Goal: Task Accomplishment & Management: Complete application form

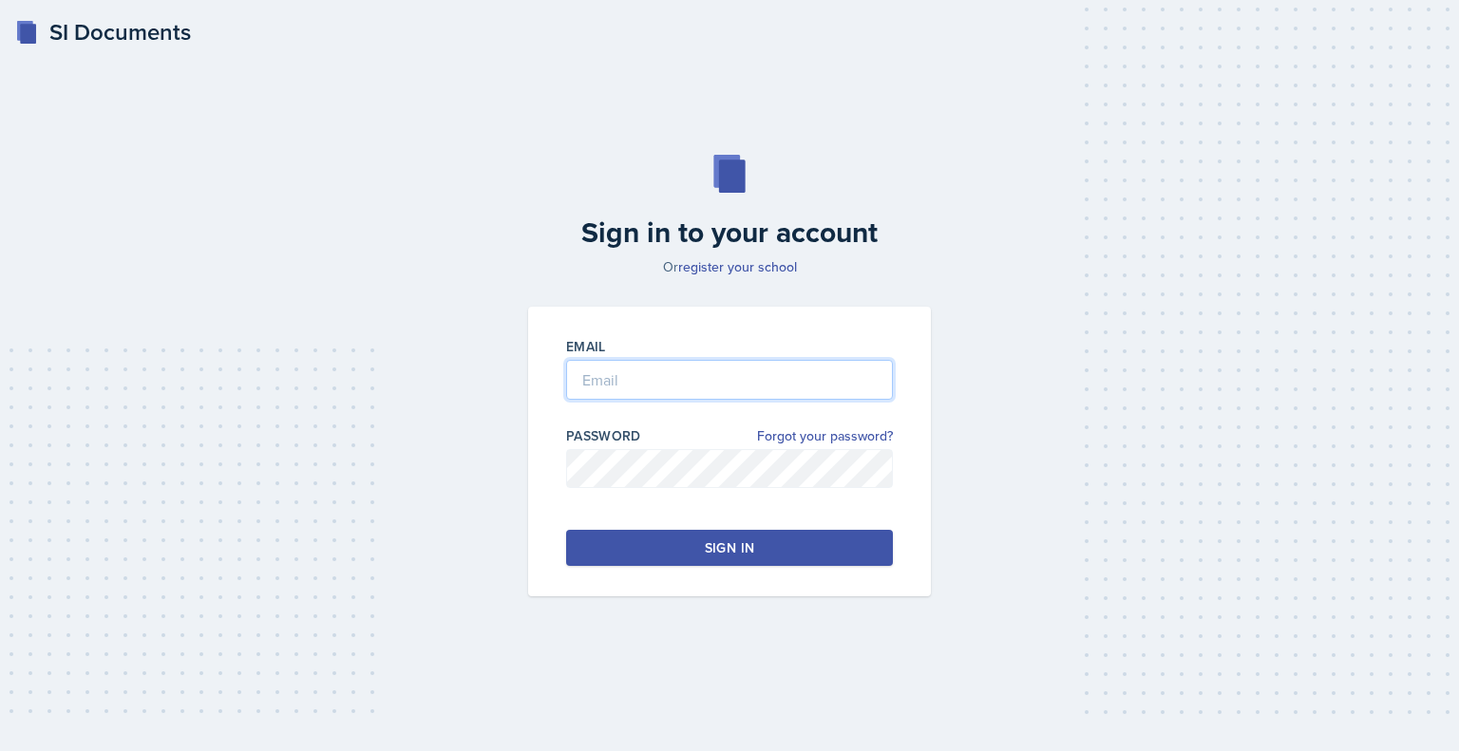
click at [669, 393] on input "email" at bounding box center [729, 380] width 327 height 40
type input "[EMAIL_ADDRESS][DOMAIN_NAME]"
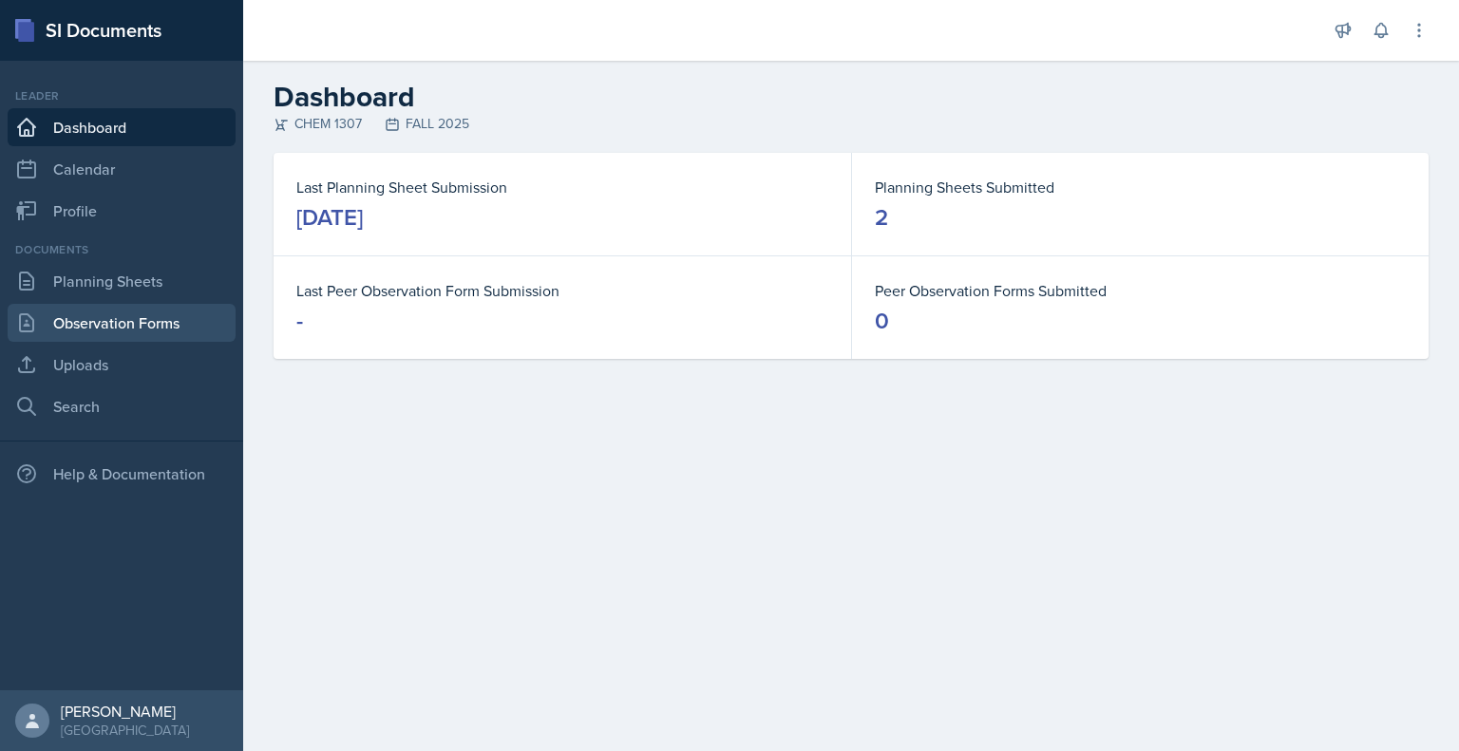
click at [149, 321] on link "Observation Forms" at bounding box center [122, 323] width 228 height 38
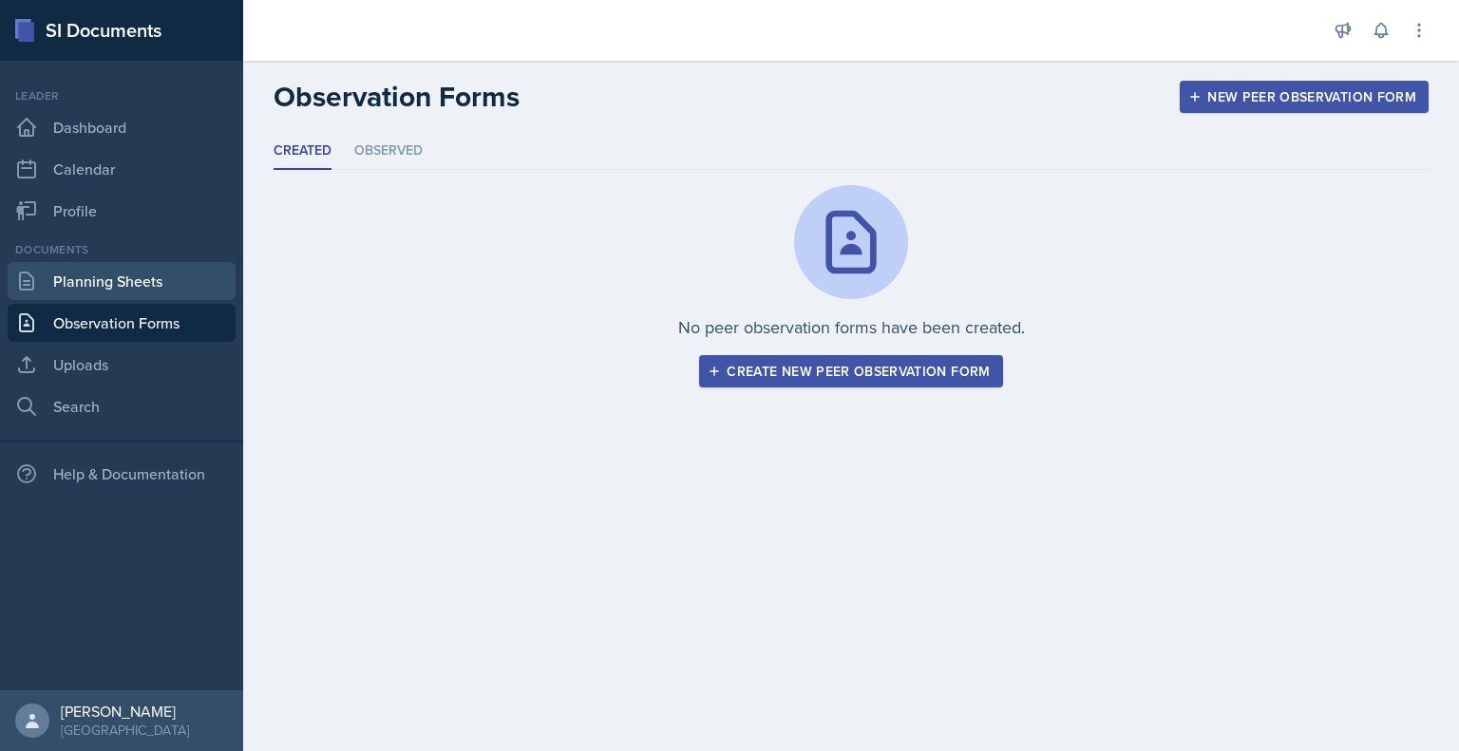
click at [132, 285] on link "Planning Sheets" at bounding box center [122, 281] width 228 height 38
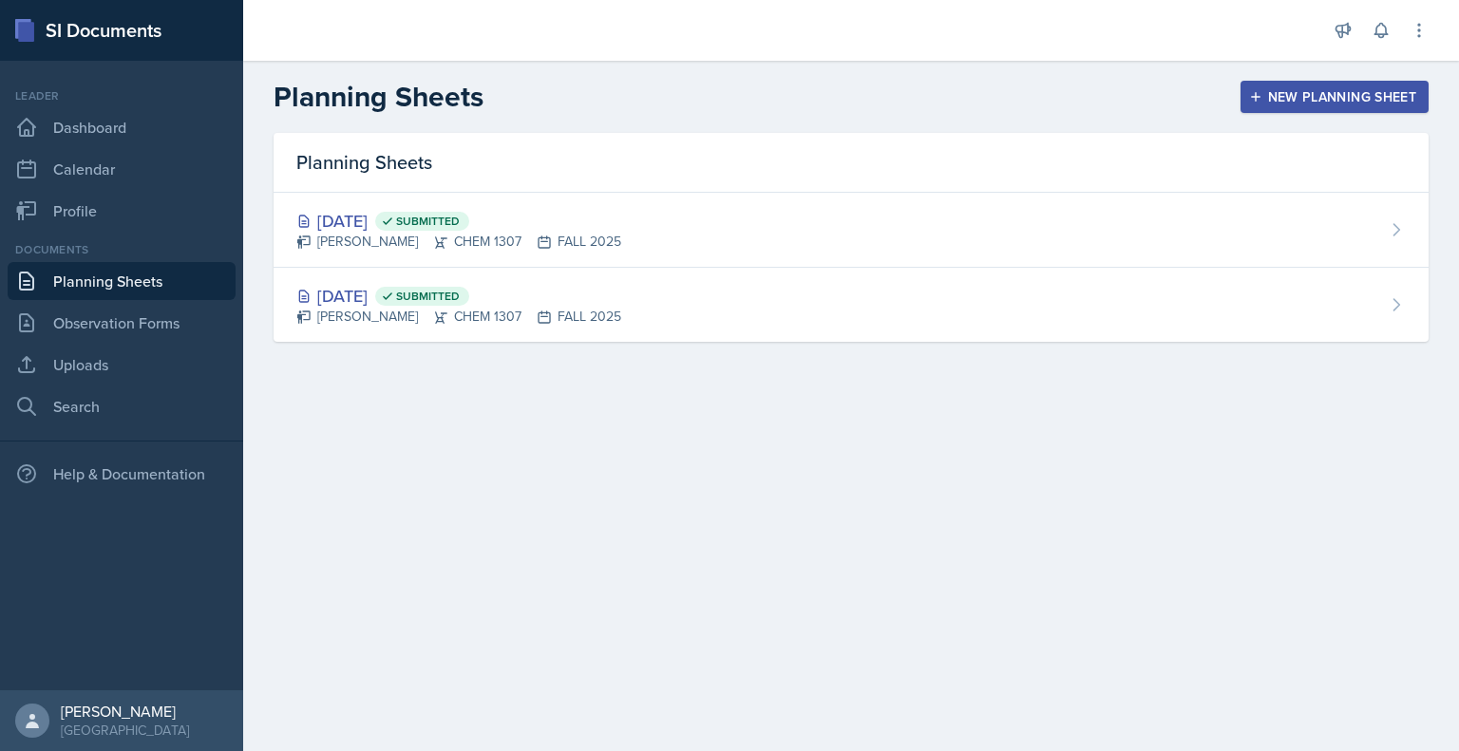
click at [1276, 83] on button "New Planning Sheet" at bounding box center [1334, 97] width 188 height 32
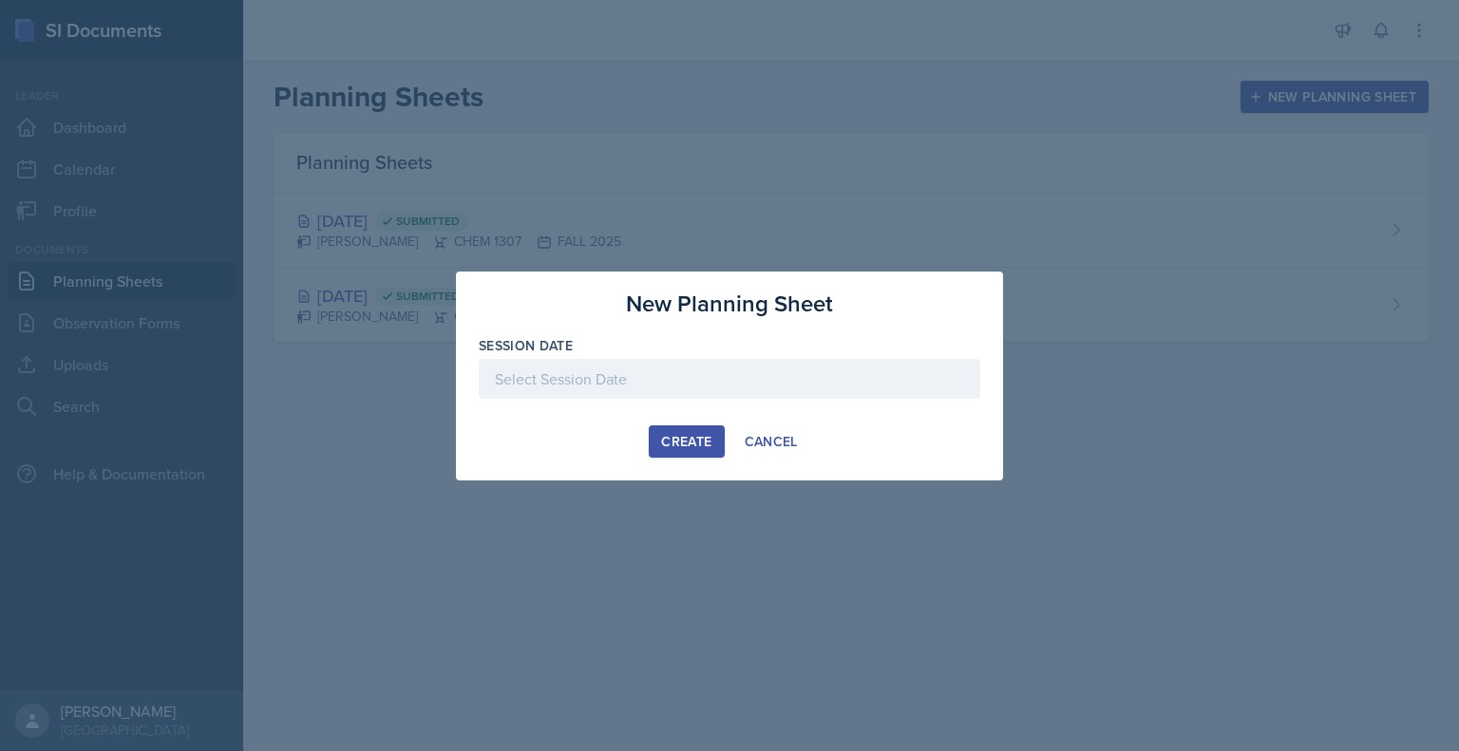
click at [726, 383] on div at bounding box center [729, 379] width 501 height 40
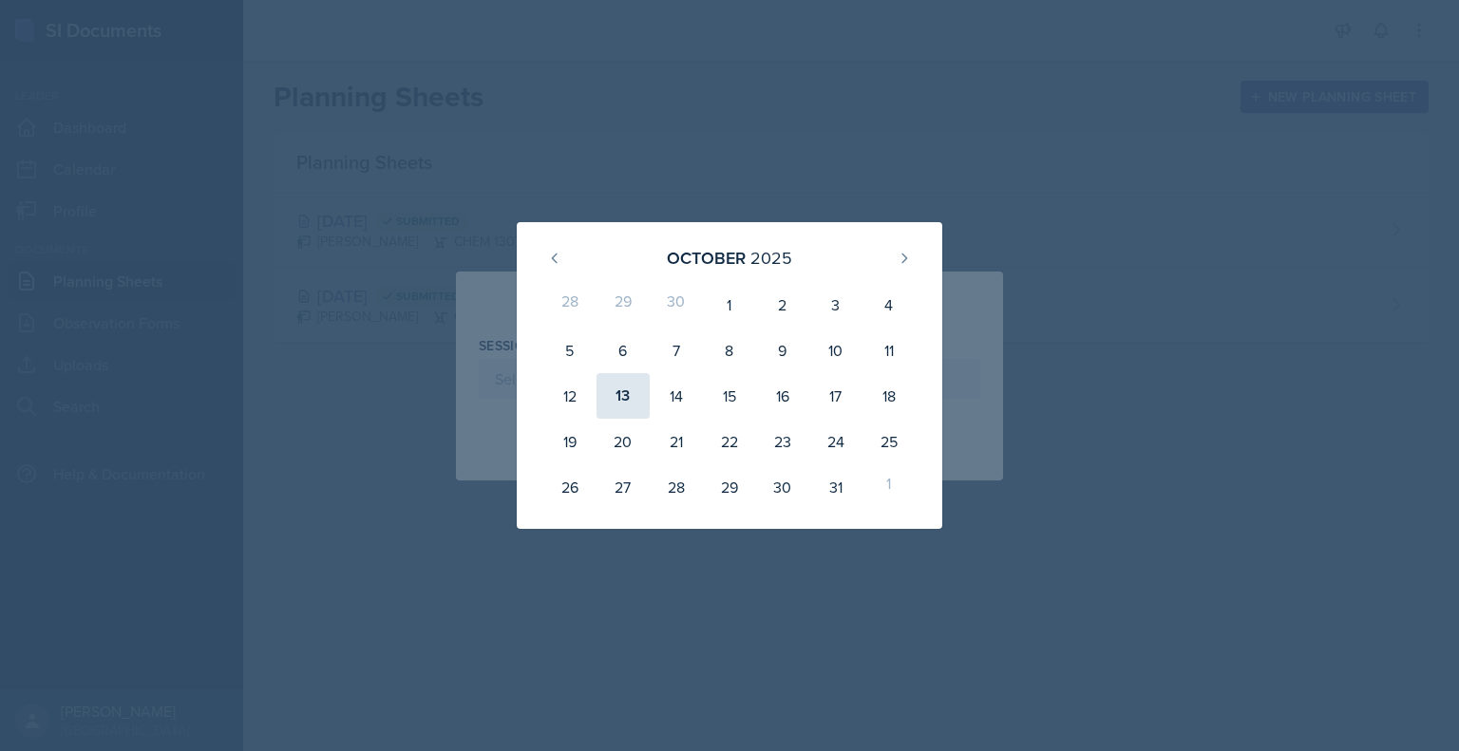
click at [612, 407] on div "13" at bounding box center [622, 396] width 53 height 46
type input "[DATE]"
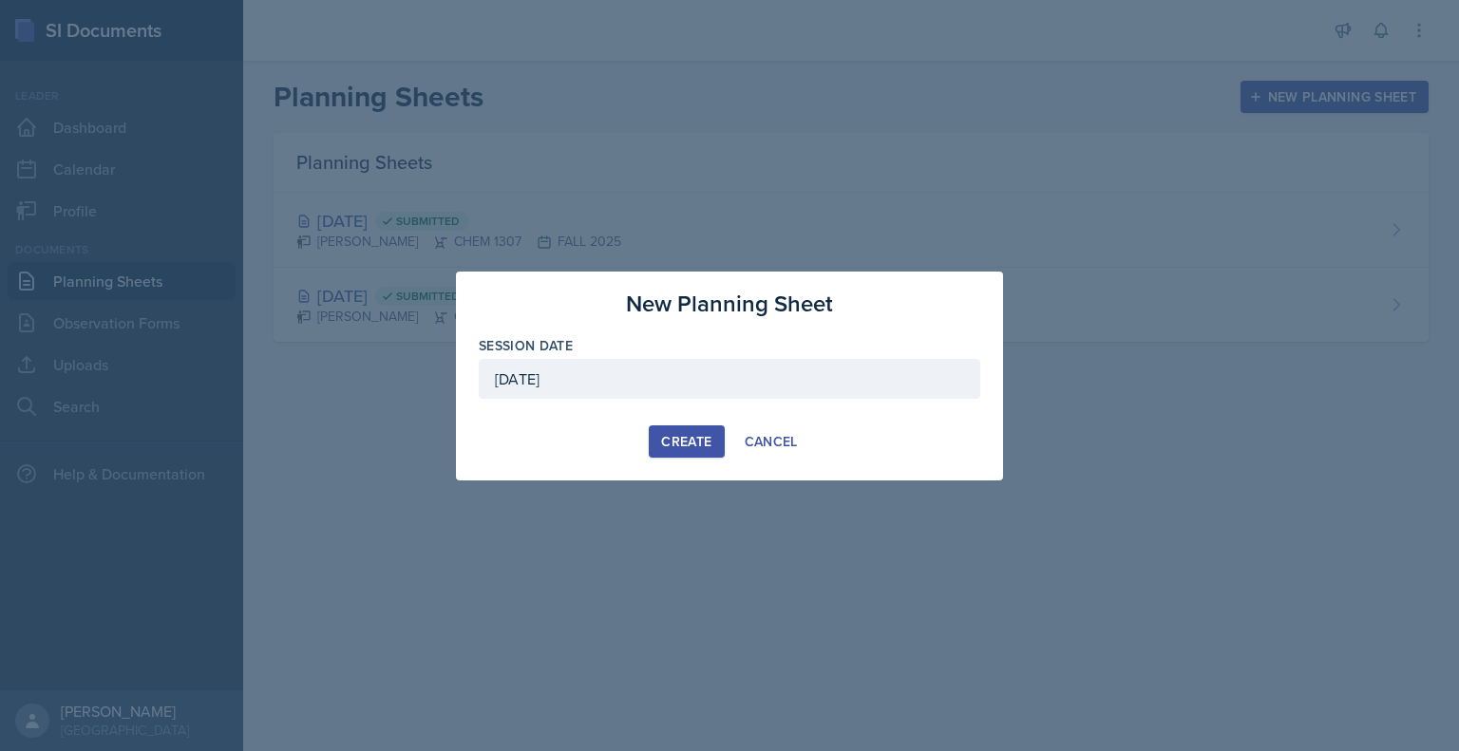
click at [670, 429] on button "Create" at bounding box center [686, 441] width 75 height 32
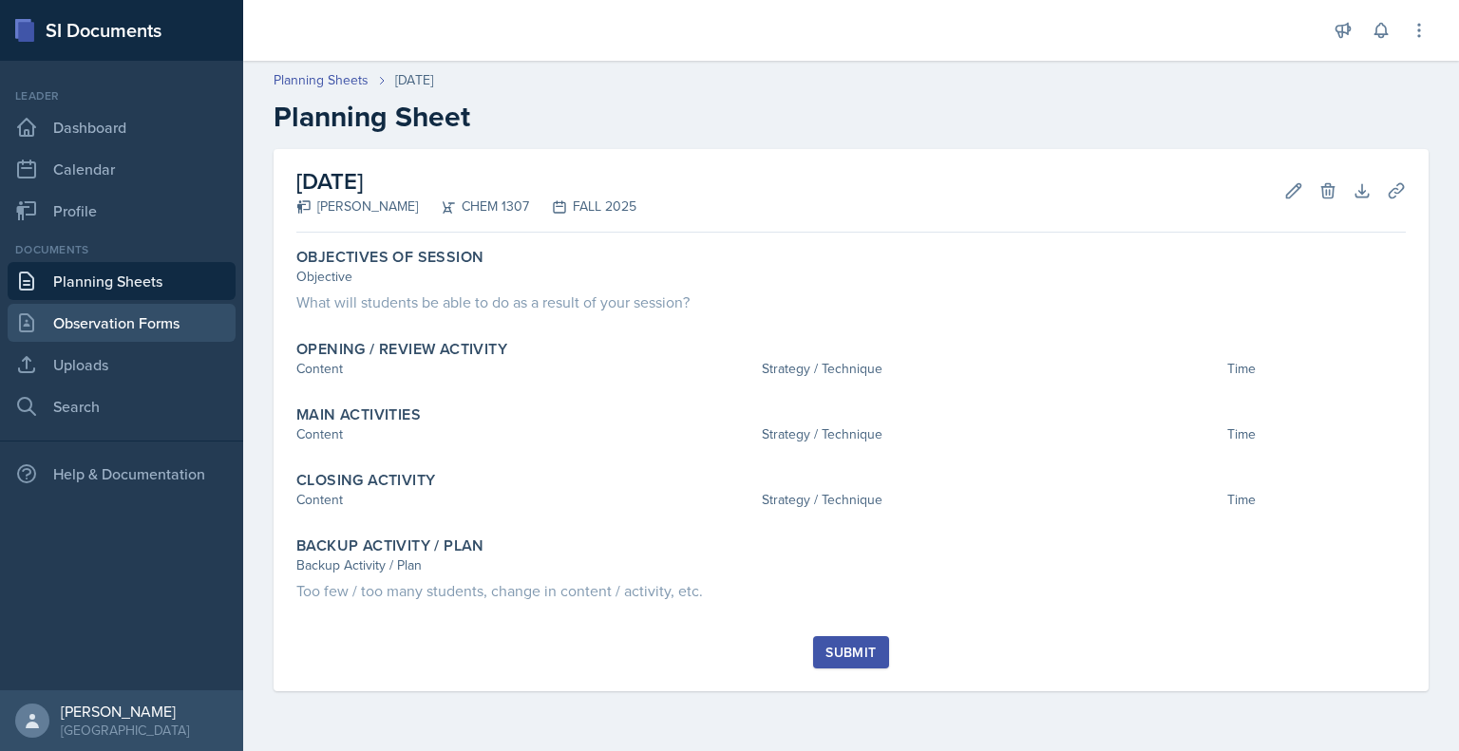
click at [205, 332] on link "Observation Forms" at bounding box center [122, 323] width 228 height 38
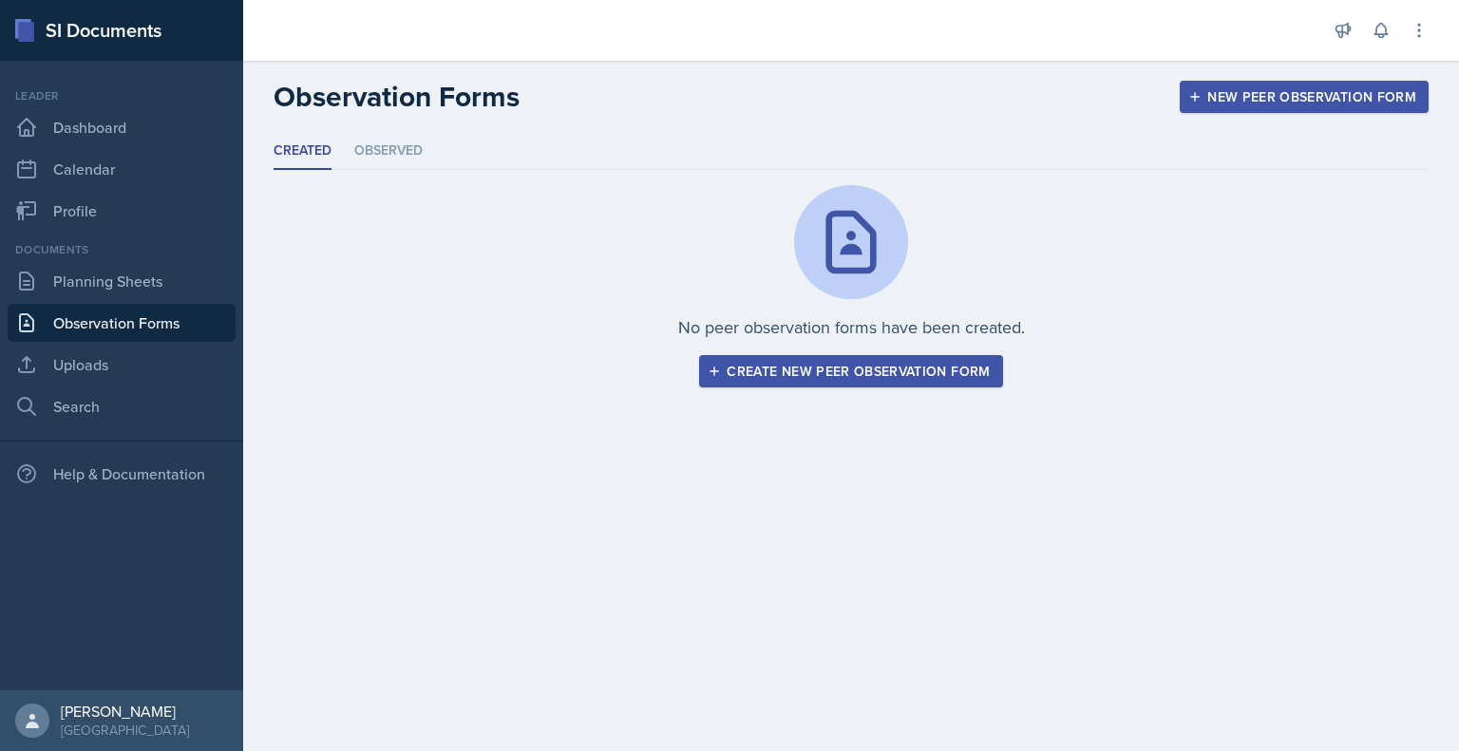
click at [741, 364] on div "Create new peer observation form" at bounding box center [850, 371] width 278 height 15
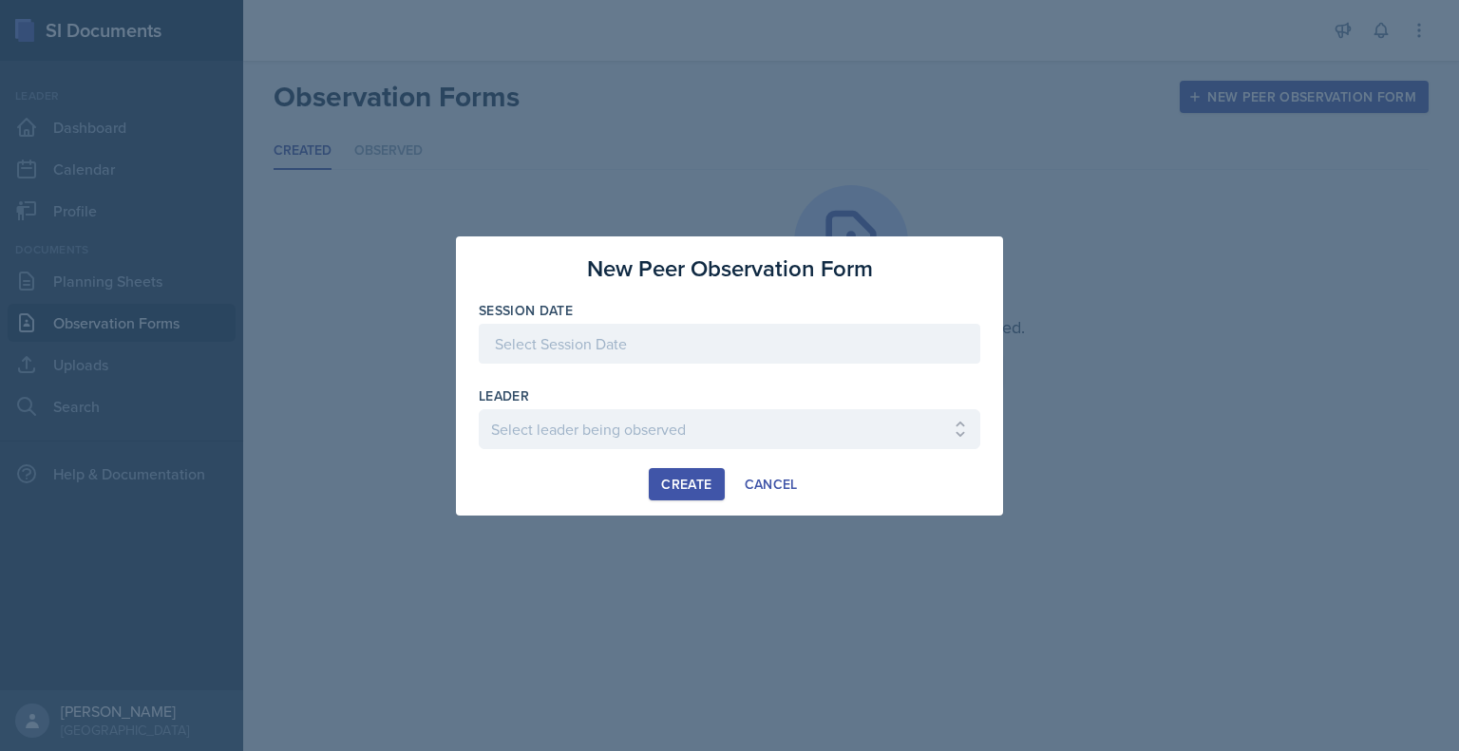
click at [698, 345] on div at bounding box center [729, 344] width 501 height 40
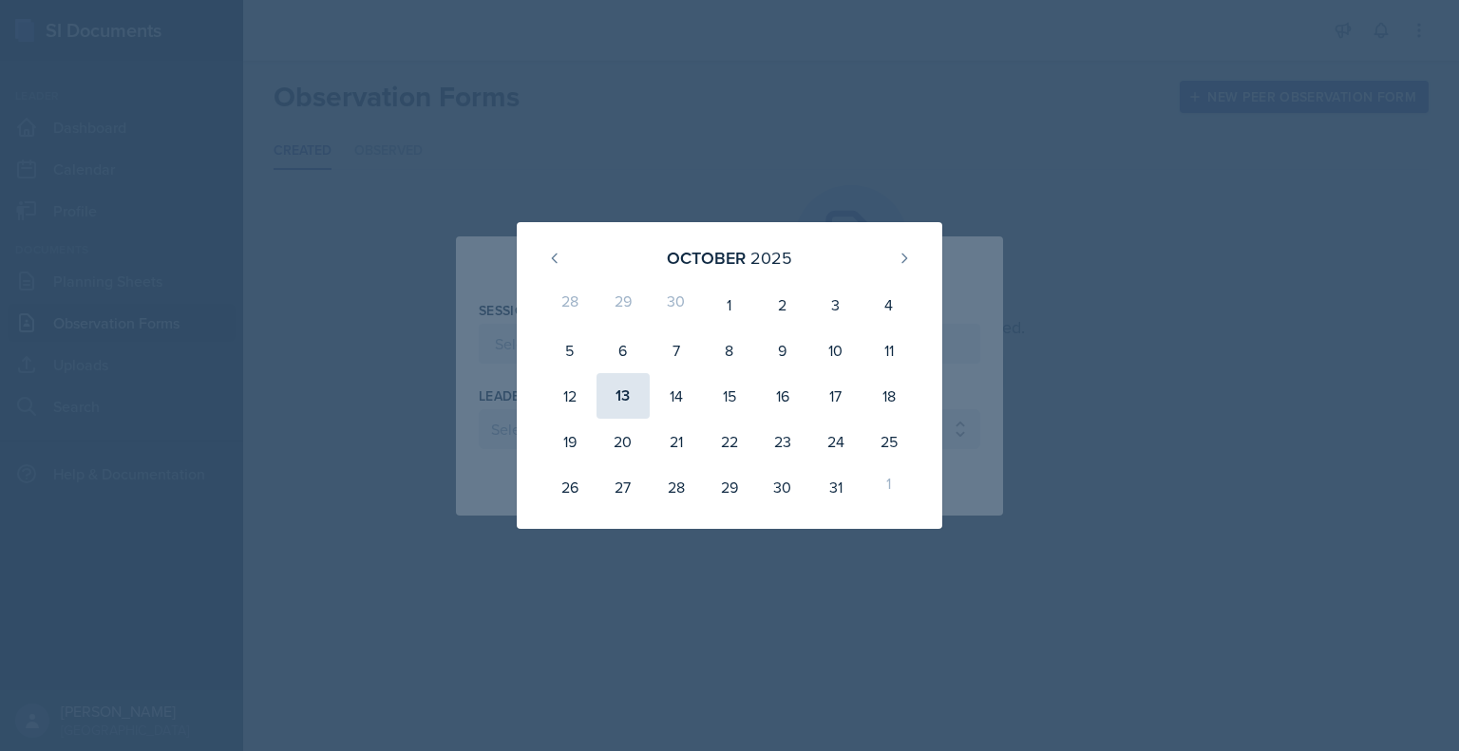
click at [624, 403] on div "13" at bounding box center [622, 396] width 53 height 46
type input "[DATE]"
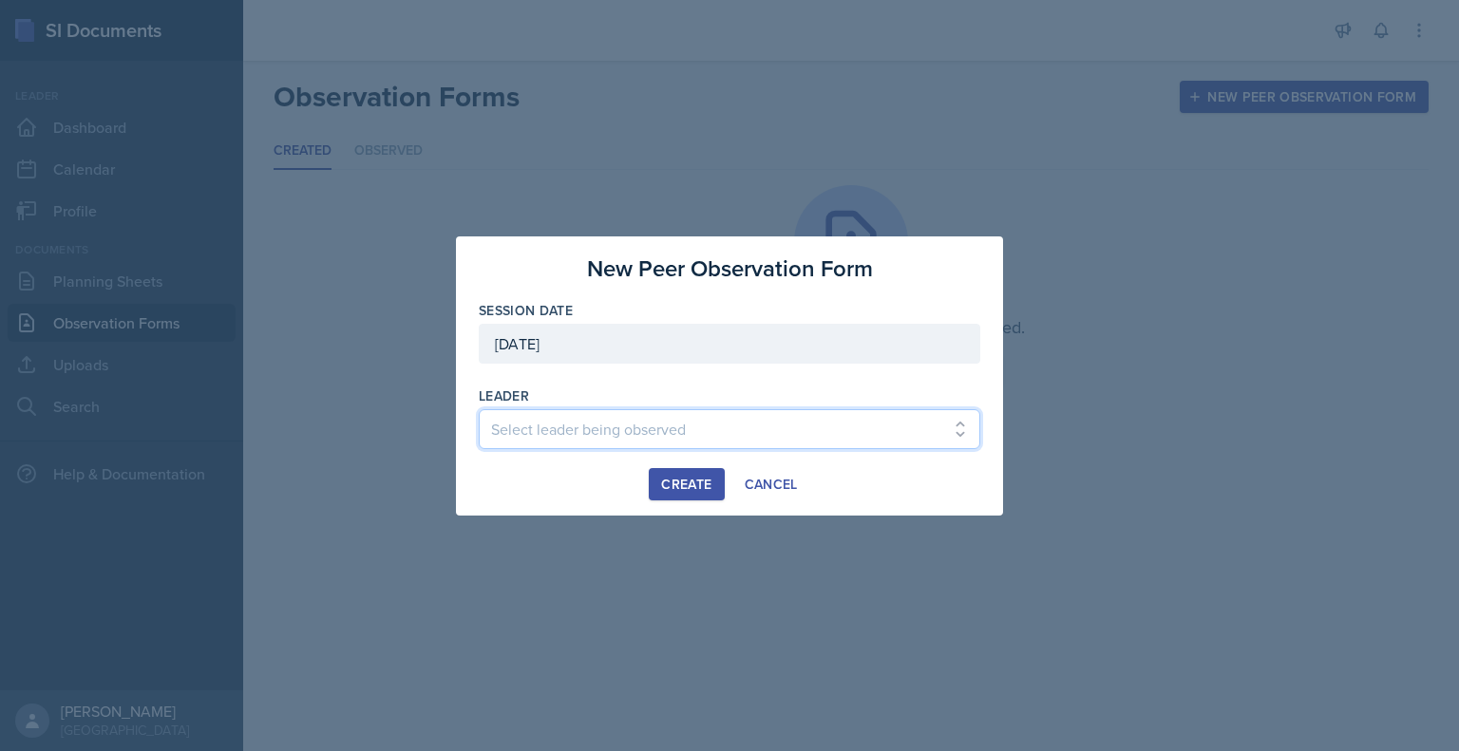
click at [585, 439] on select "Select leader being observed [PERSON_NAME] / BIOL 1301 / COP #5 - Mercury [PERS…" at bounding box center [729, 429] width 501 height 40
select select "72467ef7-03db-470c-9e00-732ca5467a31"
click at [479, 409] on select "Select leader being observed [PERSON_NAME] / BIOL 1301 / COP #5 - Mercury [PERS…" at bounding box center [729, 429] width 501 height 40
click at [686, 491] on div "Create" at bounding box center [686, 484] width 50 height 15
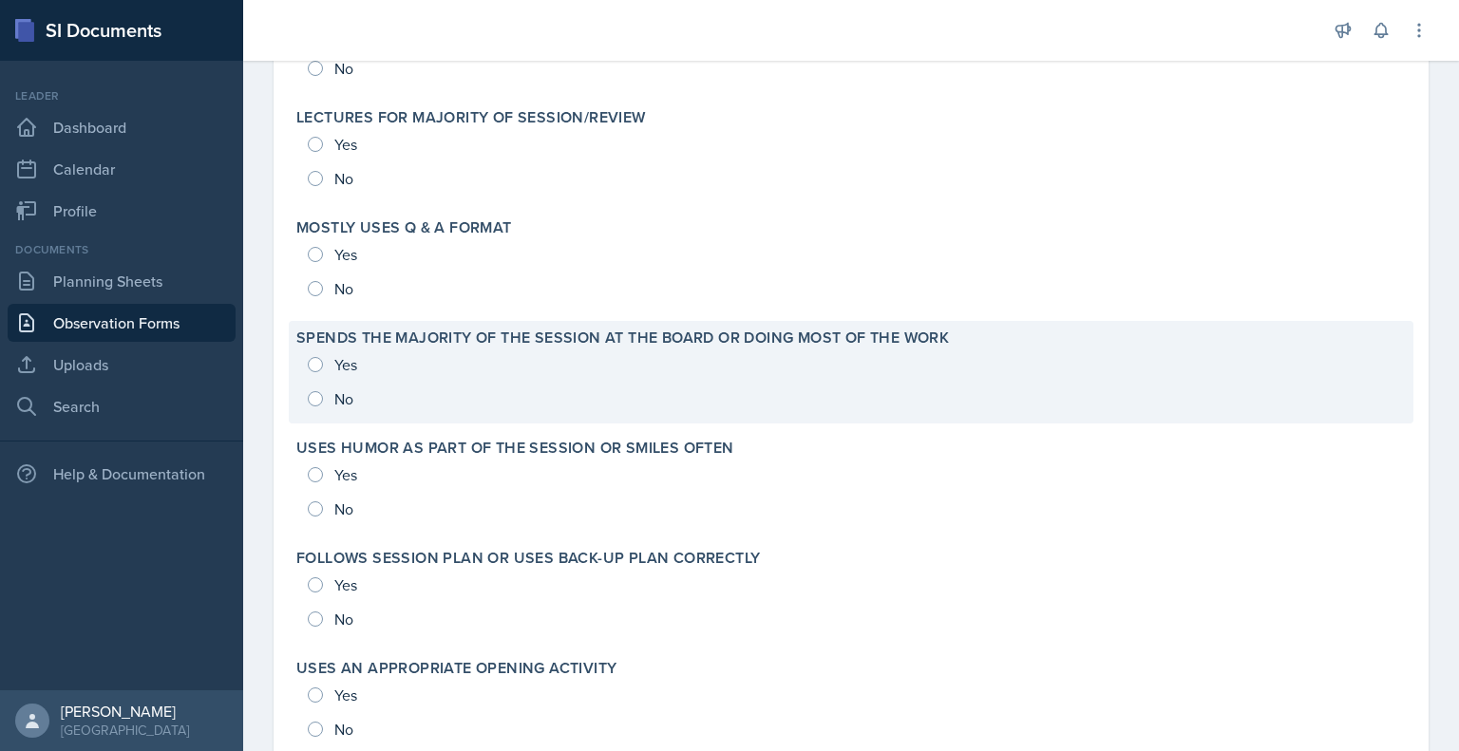
scroll to position [3965, 0]
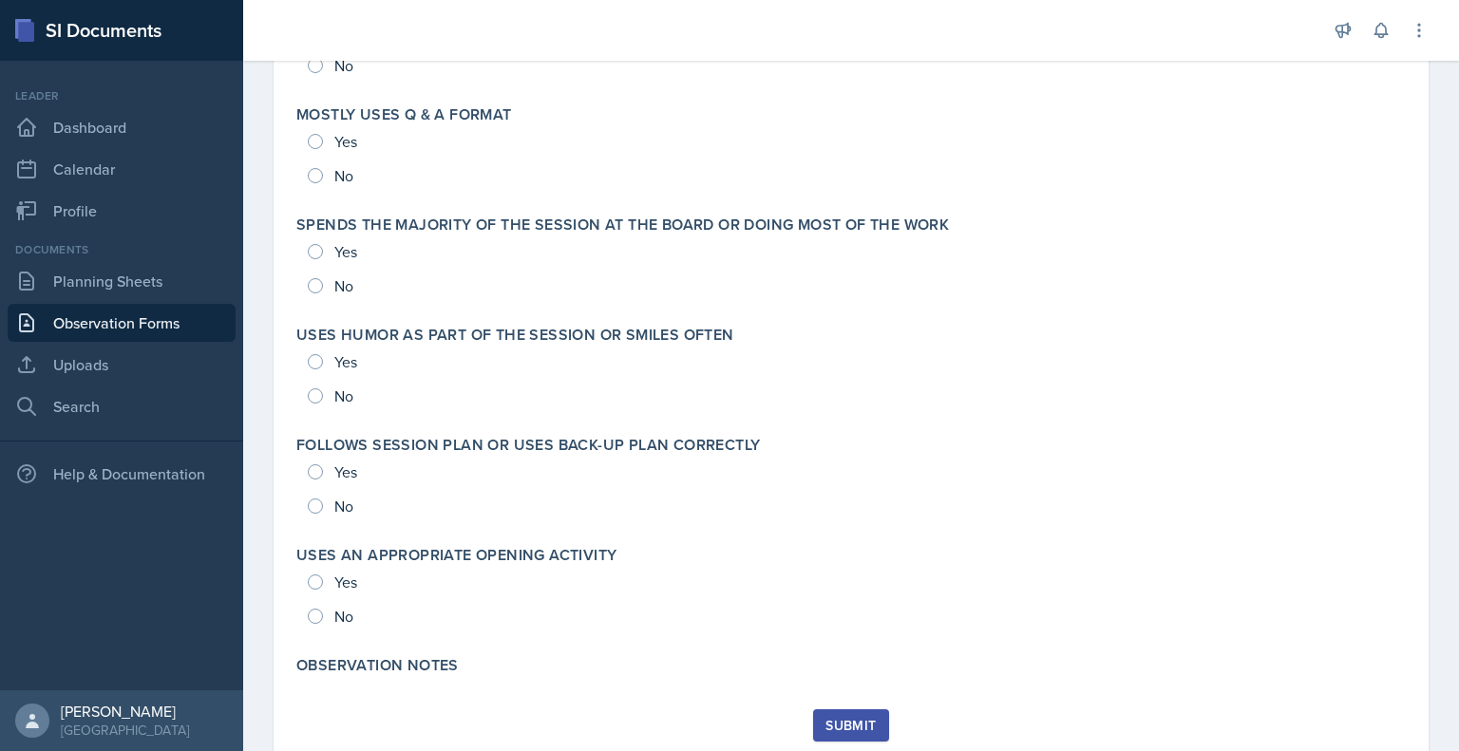
click at [454, 28] on div at bounding box center [784, 30] width 1052 height 61
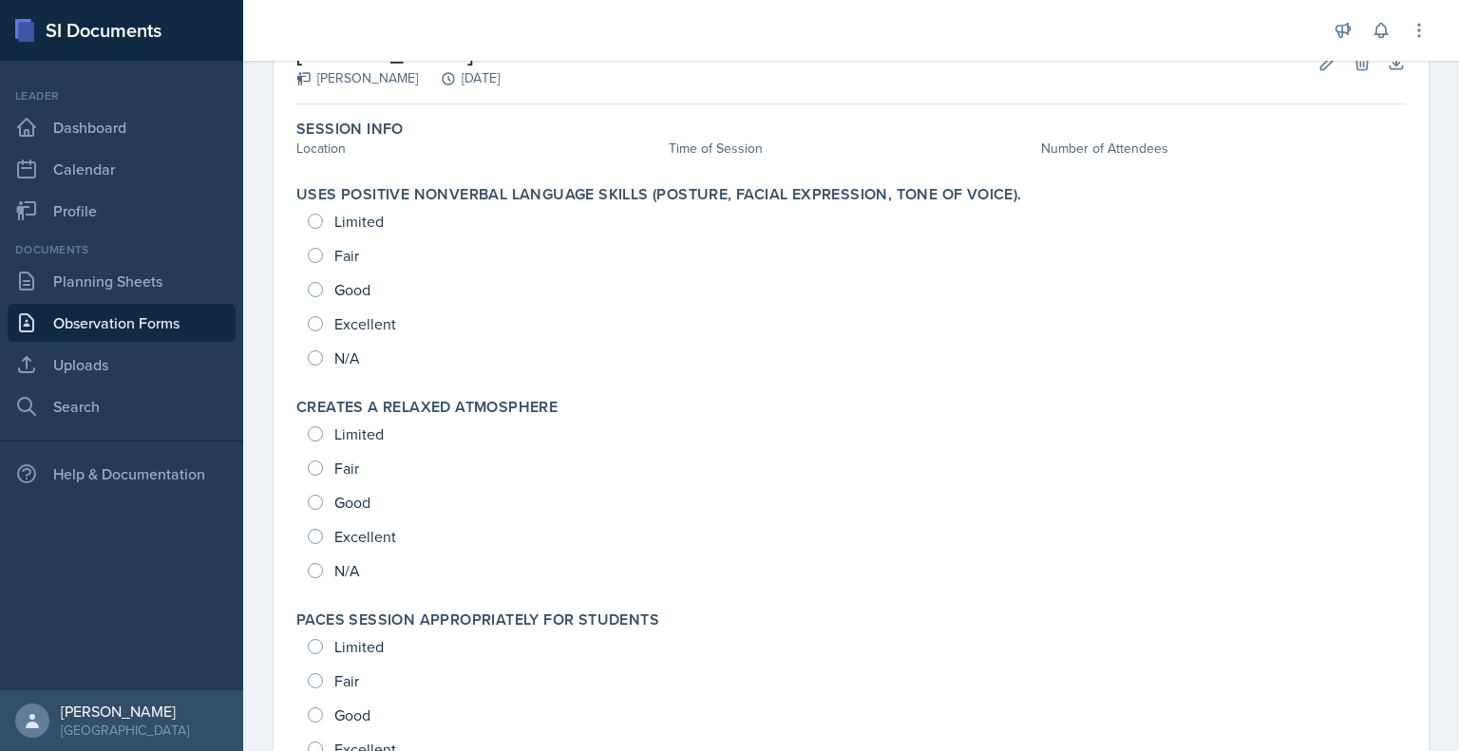
scroll to position [0, 0]
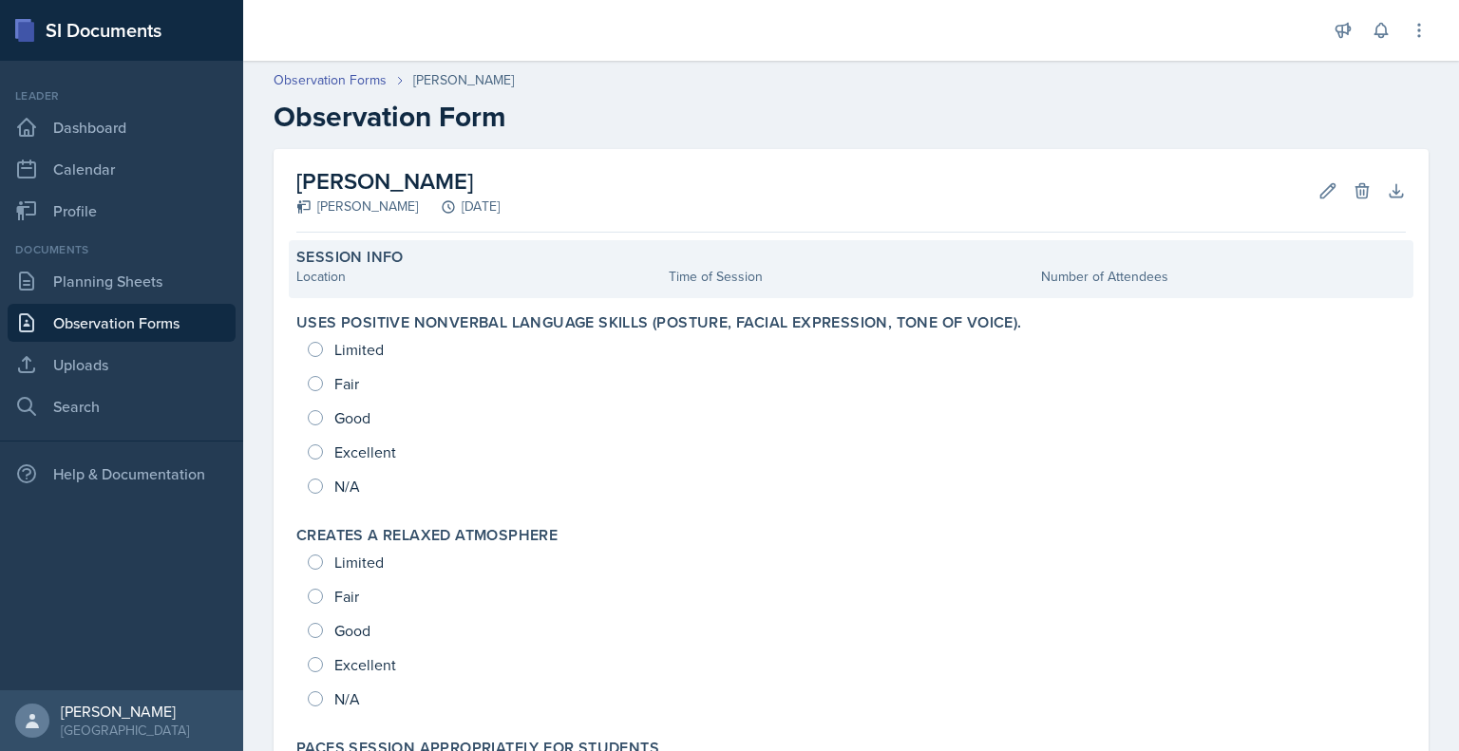
click at [702, 263] on div "Session Info" at bounding box center [850, 257] width 1109 height 19
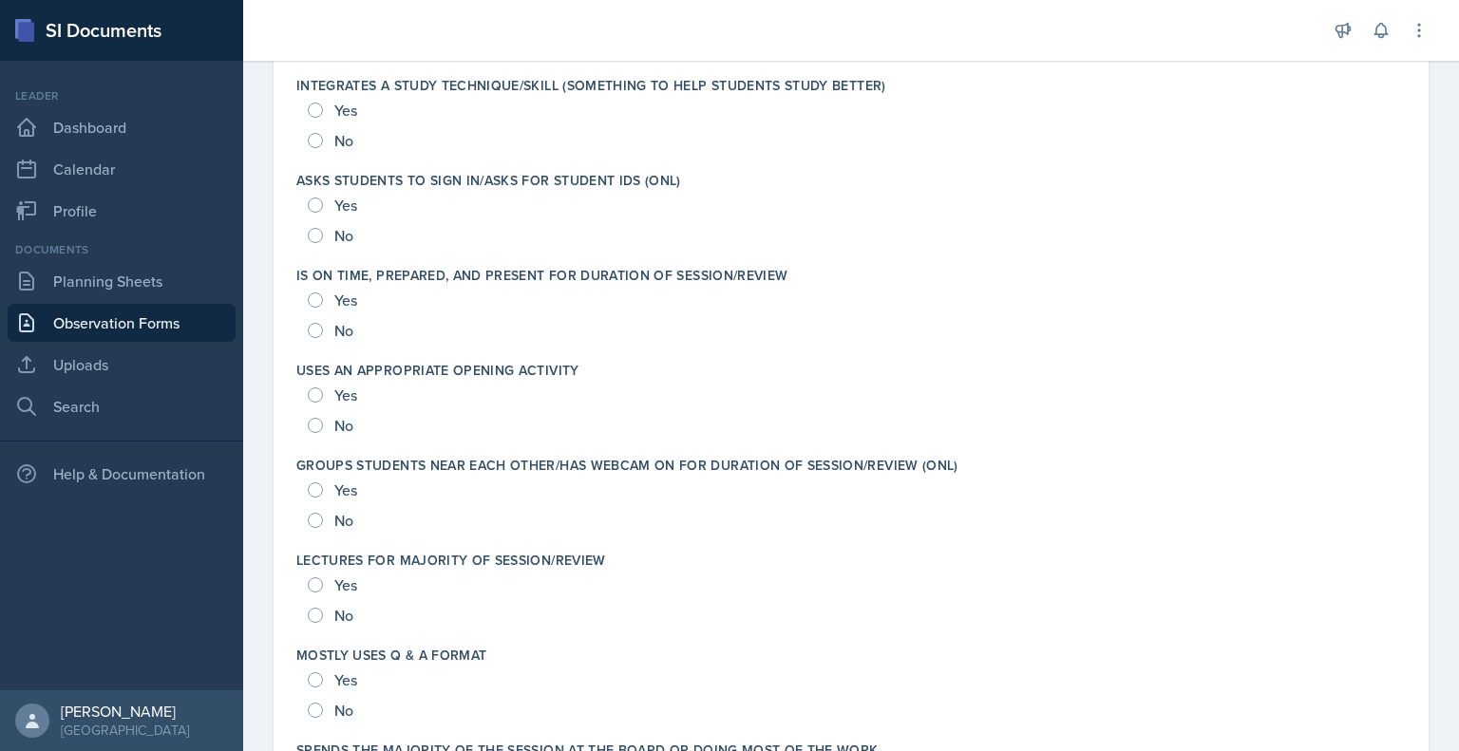
scroll to position [2973, 0]
